Goal: Task Accomplishment & Management: Manage account settings

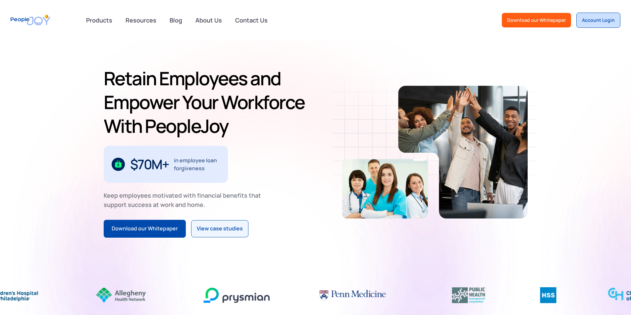
click at [581, 22] on link "Account Login" at bounding box center [598, 20] width 44 height 15
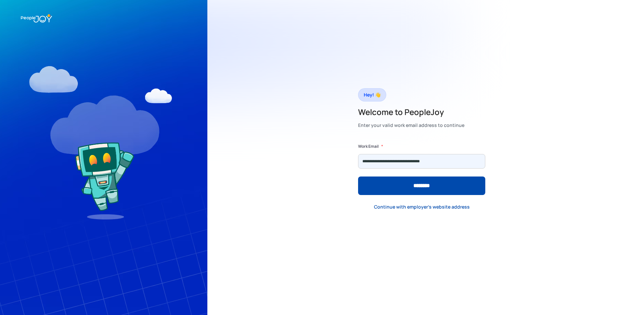
type input "**********"
click at [358, 177] on input "********" at bounding box center [421, 186] width 127 height 19
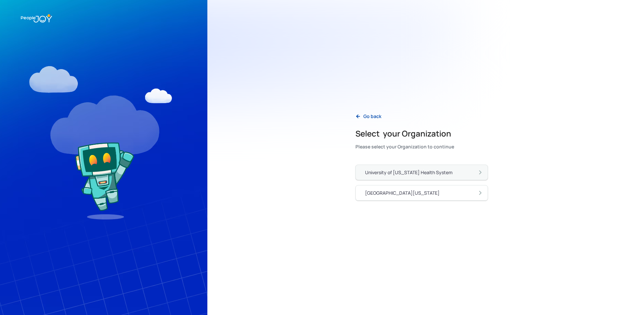
click at [405, 175] on div "University of [US_STATE] Health System" at bounding box center [408, 172] width 87 height 7
